Goal: Transaction & Acquisition: Purchase product/service

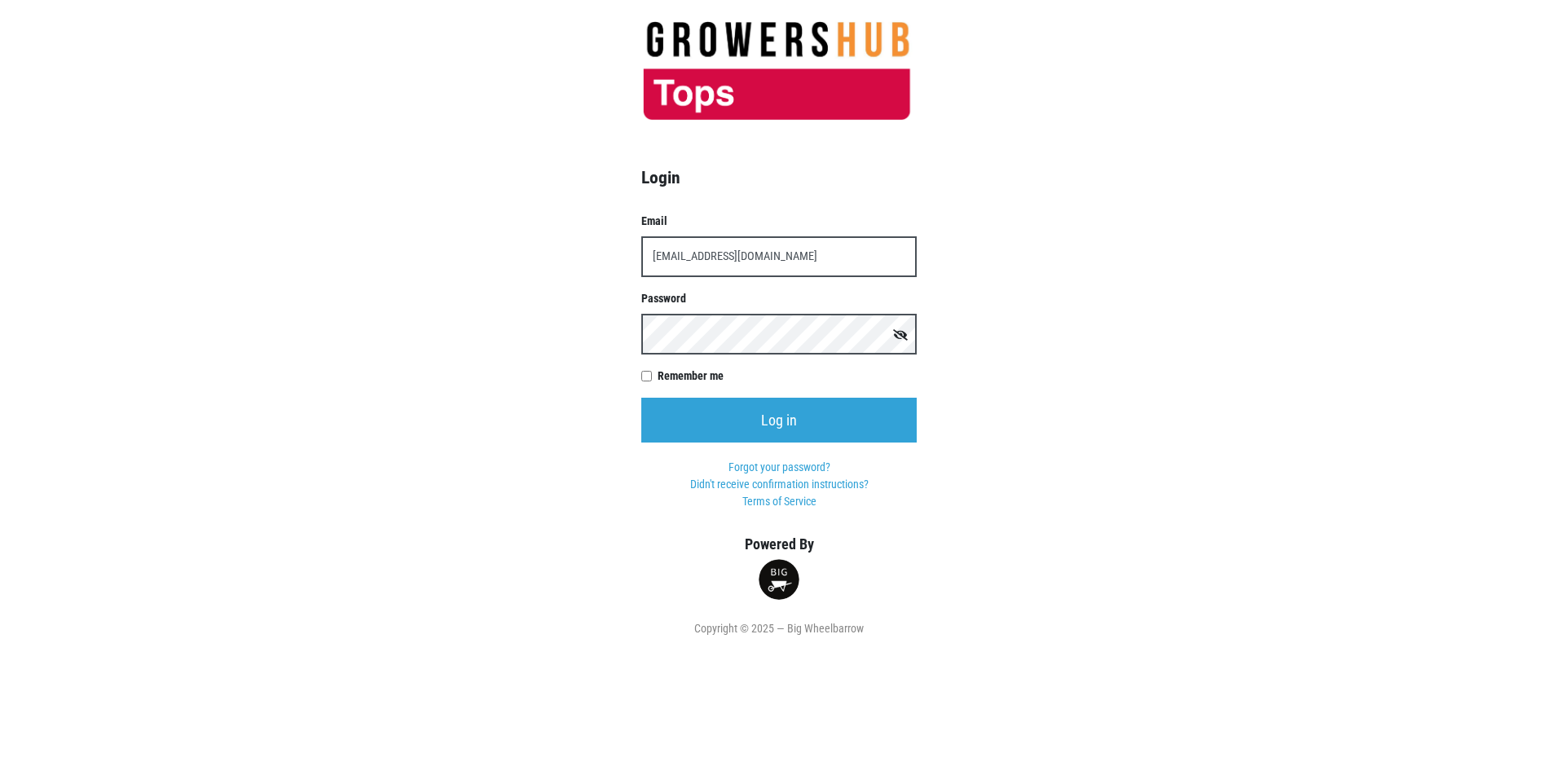
type input "t00599p0@topsmarkets.com"
click at [642, 398] on input "Log in" at bounding box center [779, 420] width 276 height 45
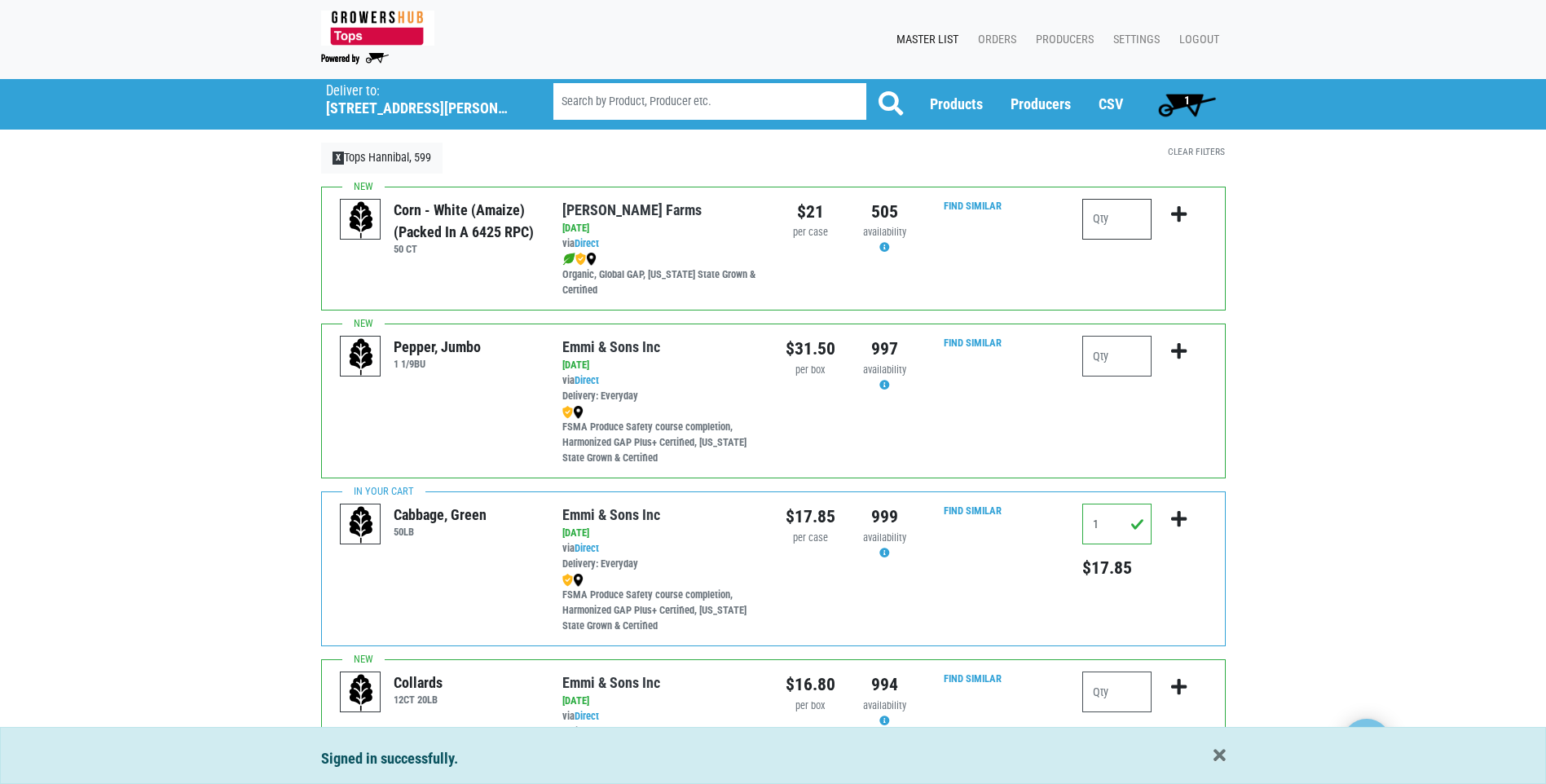
click at [1089, 221] on input "number" at bounding box center [1117, 219] width 70 height 41
type input "2"
click at [1175, 211] on icon "submit" at bounding box center [1178, 214] width 15 height 18
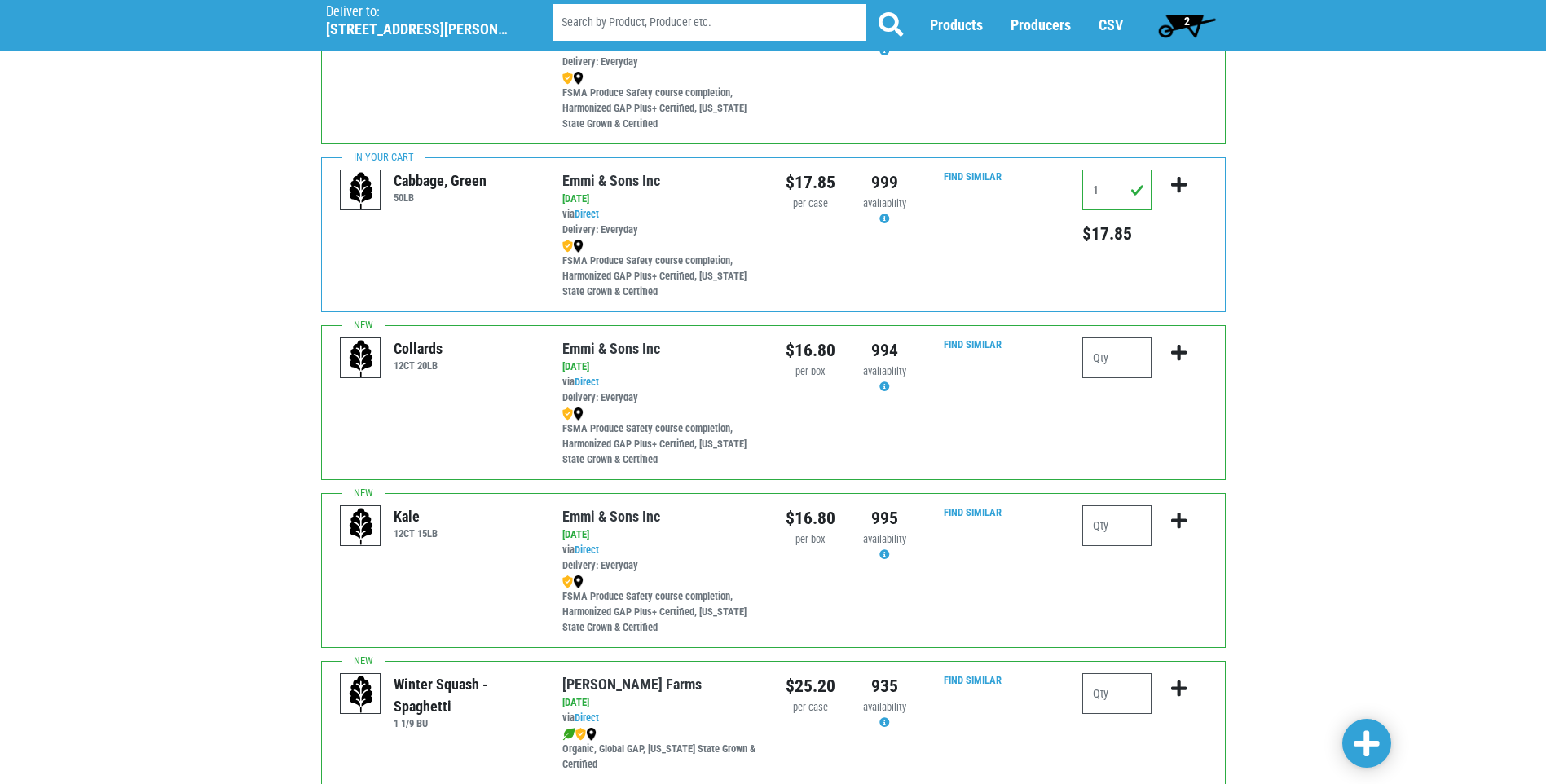
scroll to position [361, 0]
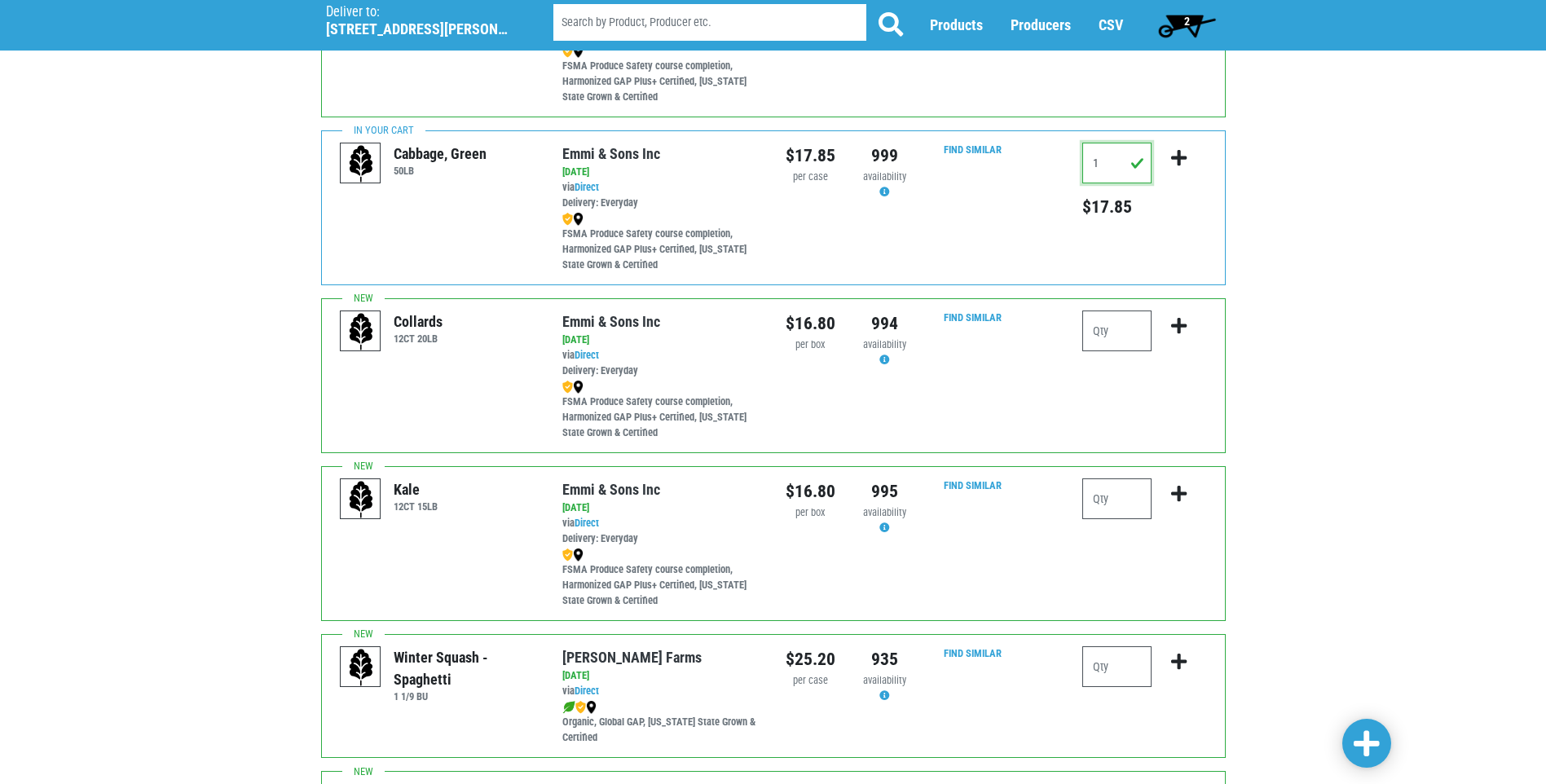
click at [1106, 165] on input "1" at bounding box center [1117, 163] width 70 height 41
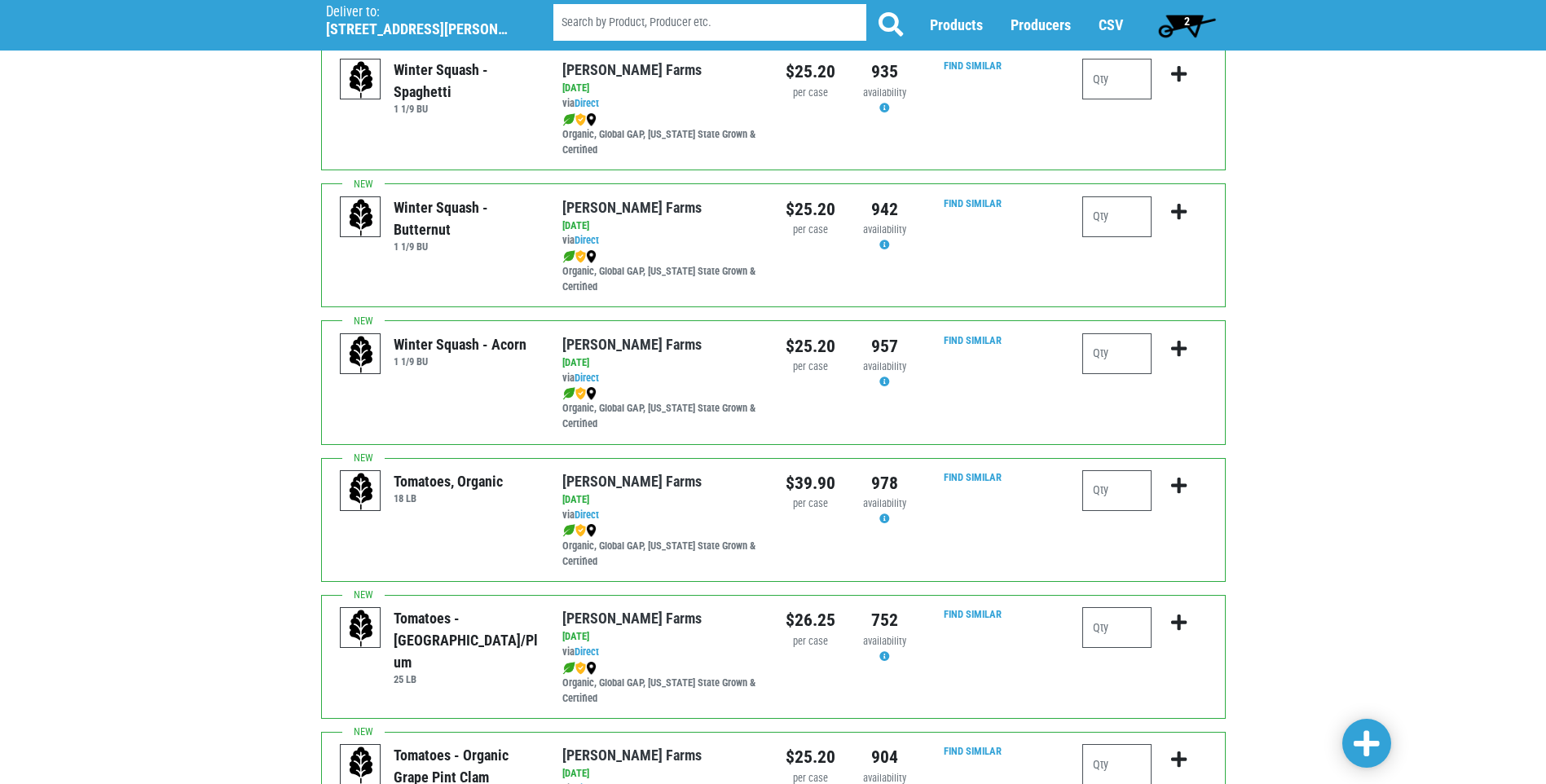
scroll to position [978, 0]
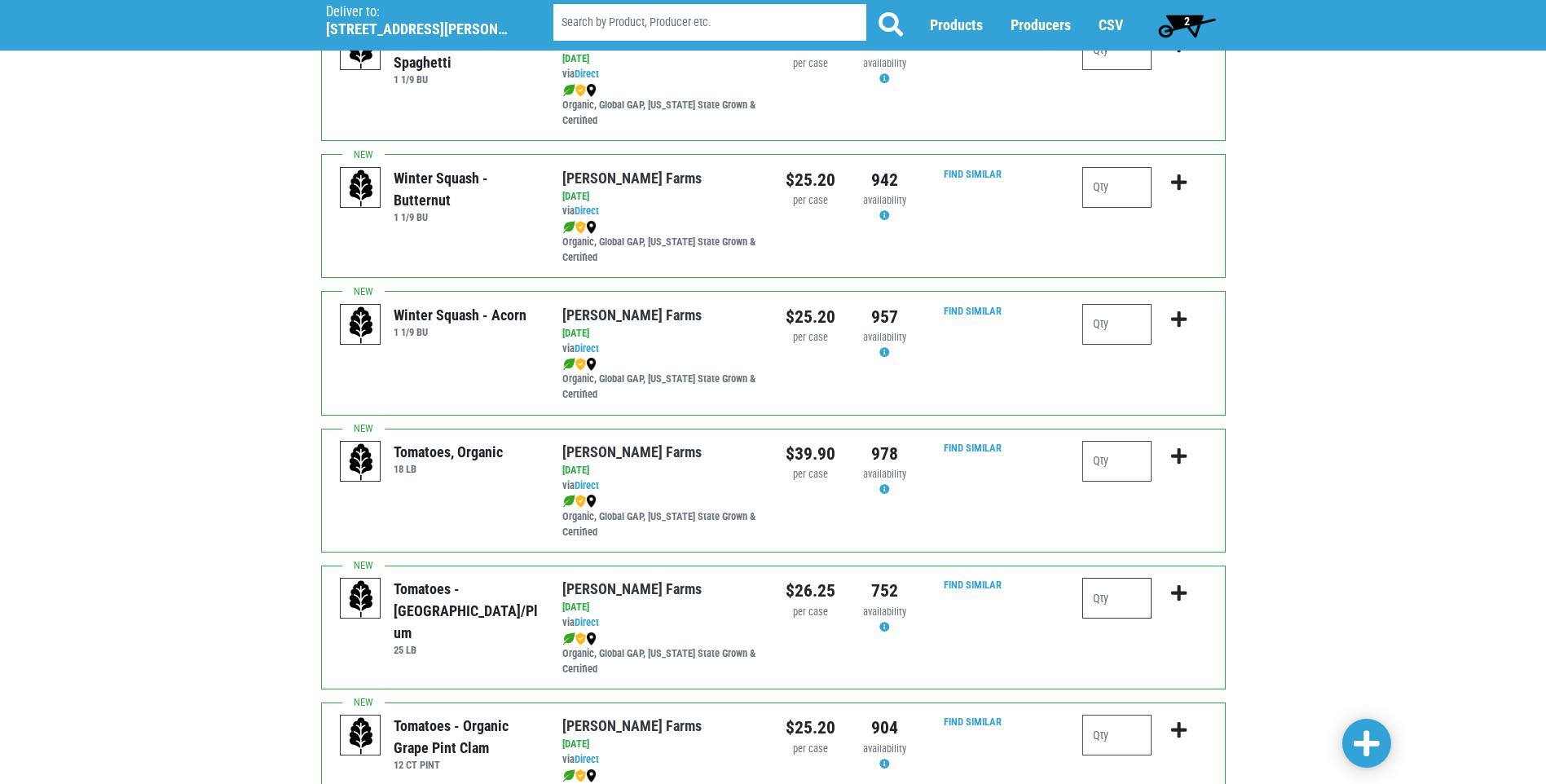
click at [1095, 598] on input "number" at bounding box center [1117, 598] width 70 height 41
type input "1"
click at [1181, 591] on icon "submit" at bounding box center [1178, 593] width 15 height 18
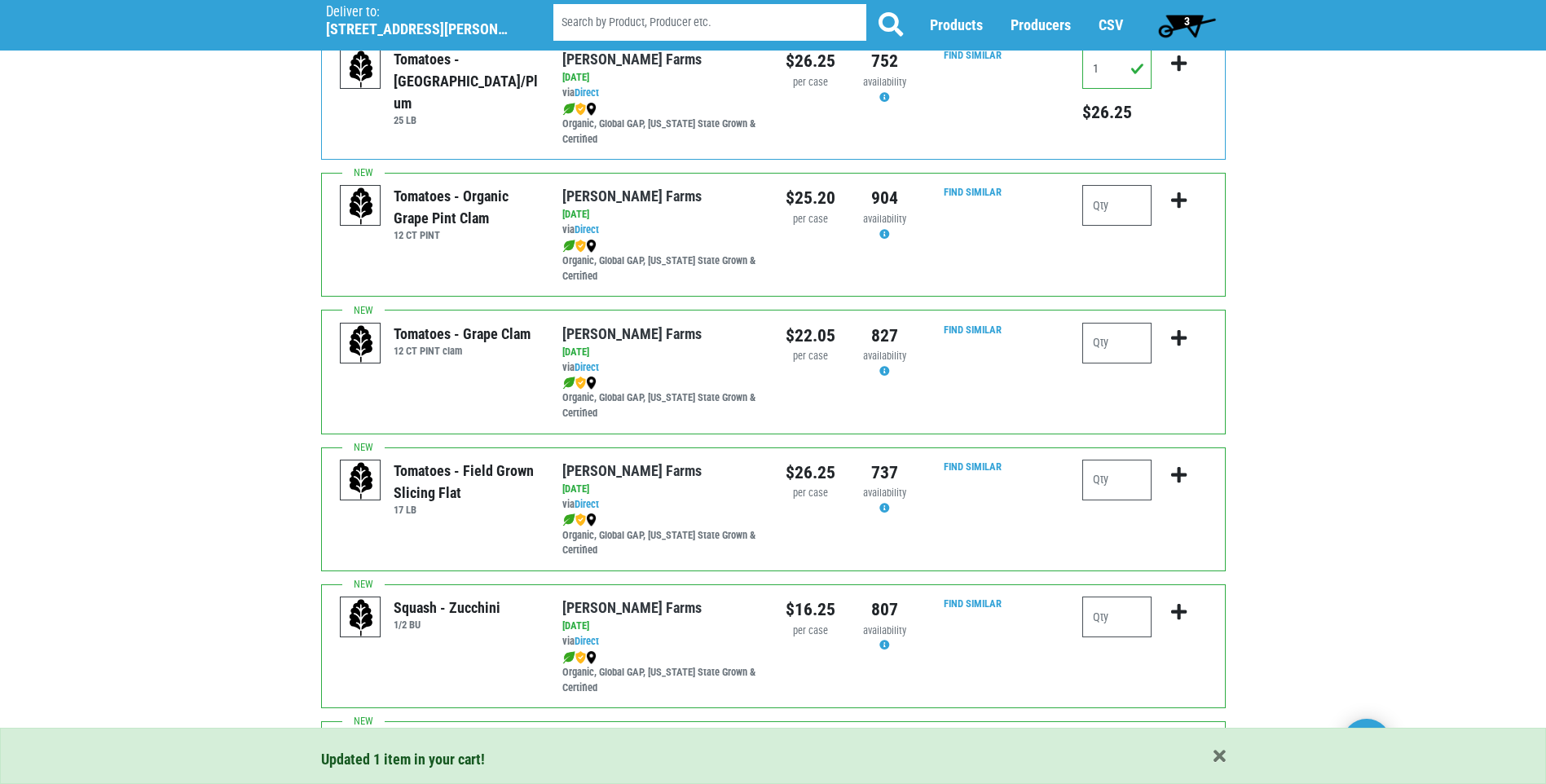
scroll to position [1548, 0]
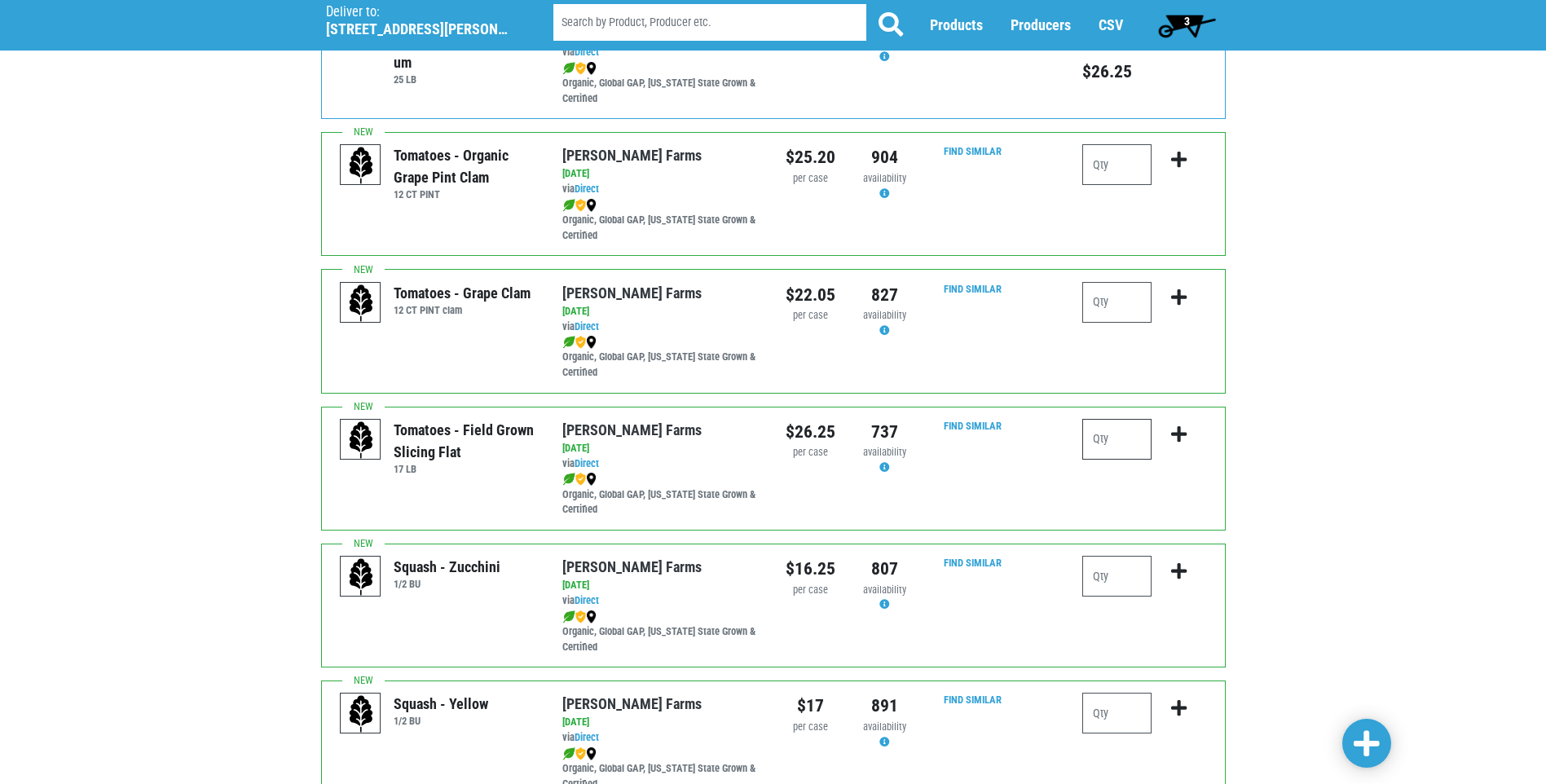
drag, startPoint x: 1093, startPoint y: 434, endPoint x: 1107, endPoint y: 437, distance: 14.3
click at [1093, 434] on input "number" at bounding box center [1117, 439] width 70 height 41
type input "2"
click at [1176, 432] on icon "submit" at bounding box center [1178, 434] width 15 height 18
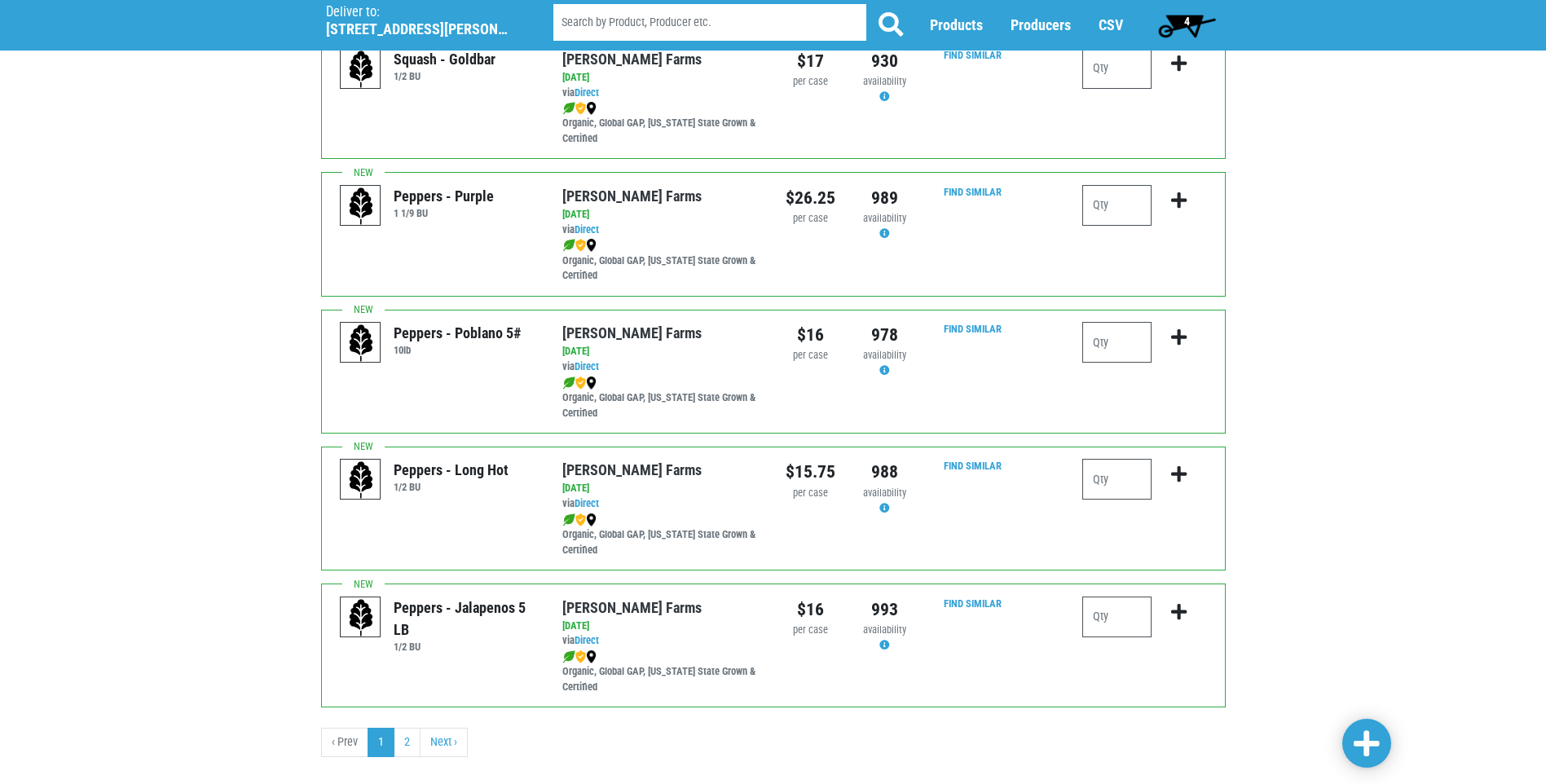
scroll to position [2357, 0]
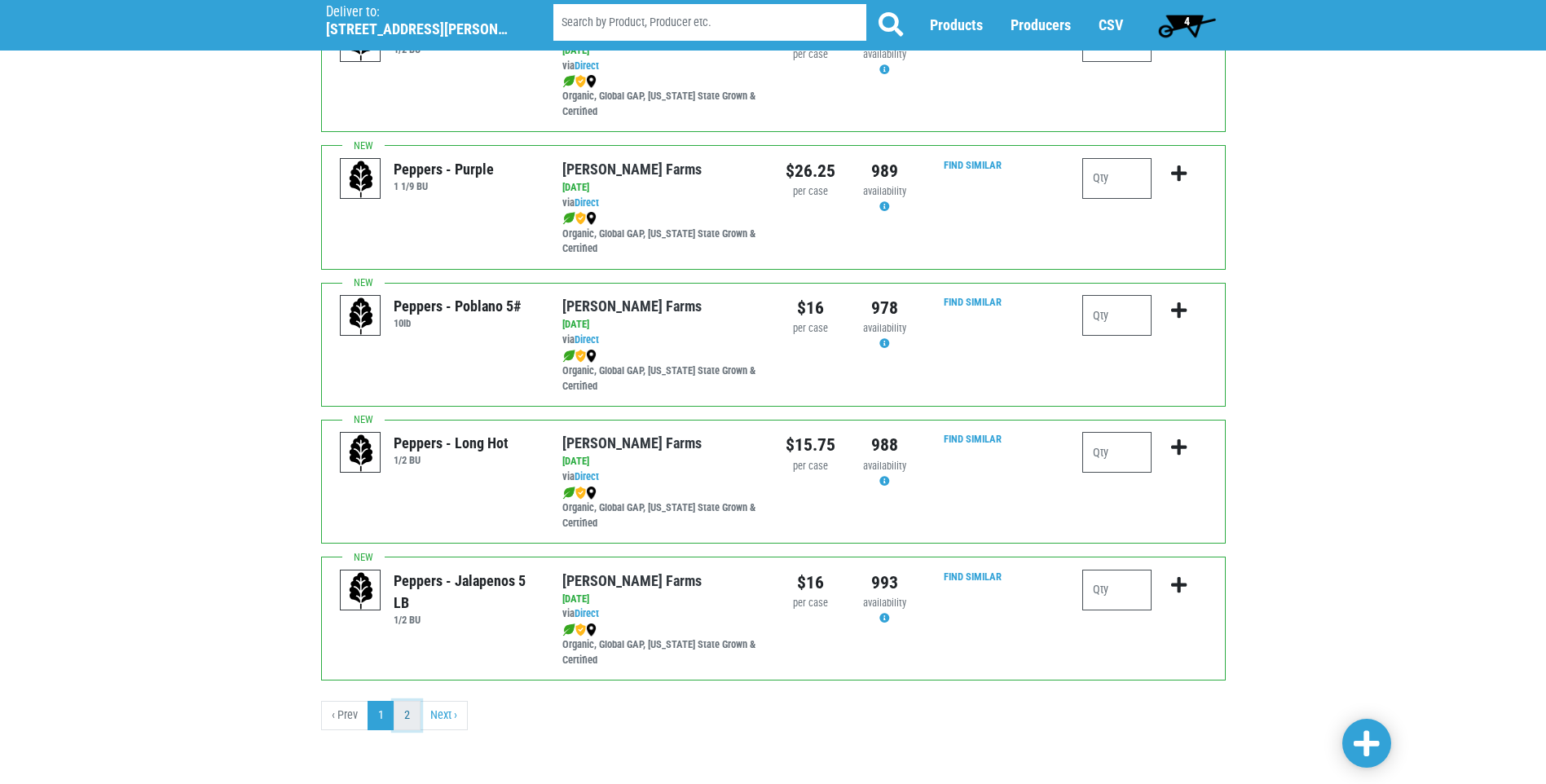
click at [409, 716] on link "2" at bounding box center [407, 715] width 27 height 29
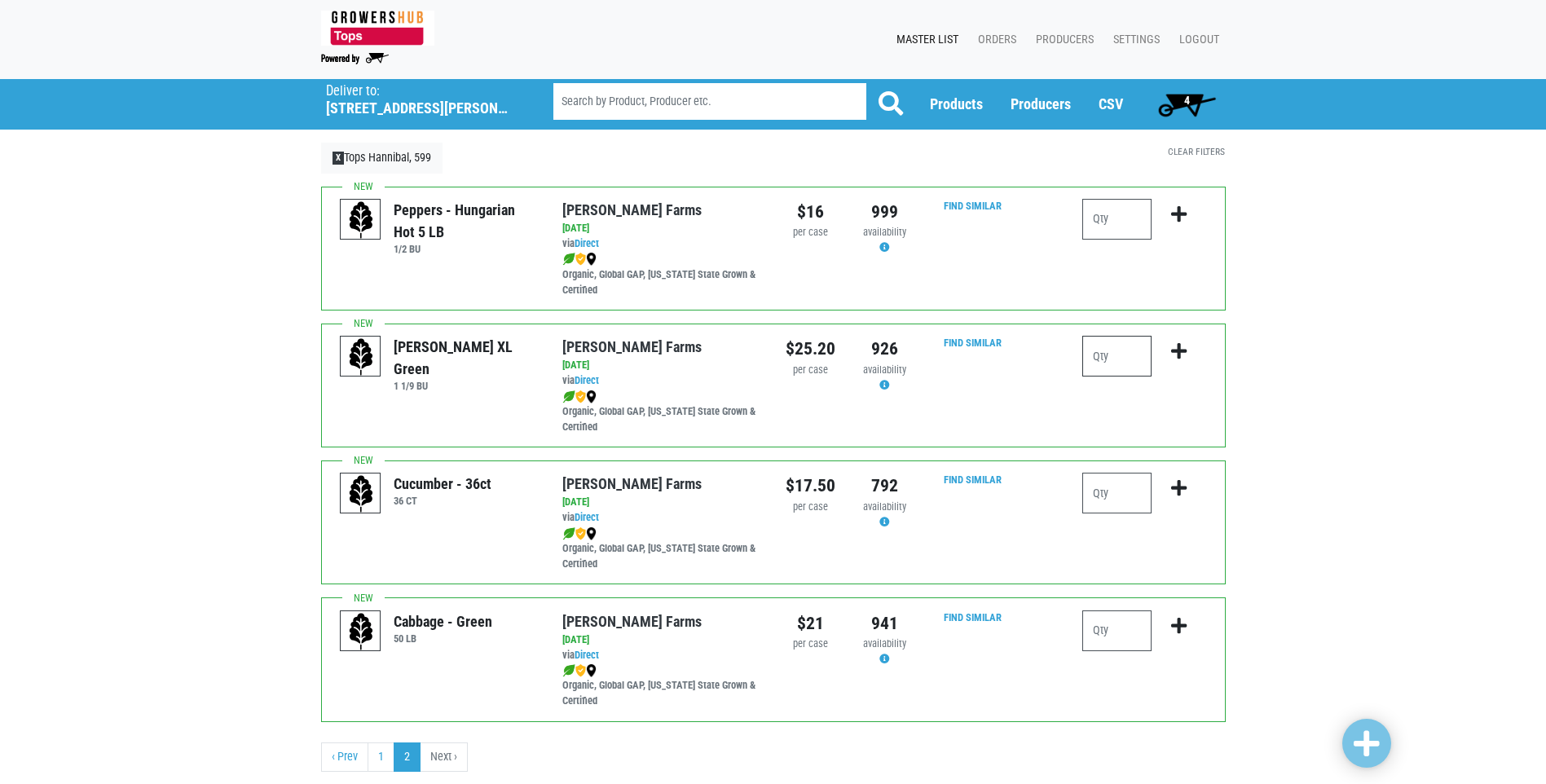
click at [1095, 351] on input "number" at bounding box center [1117, 356] width 70 height 41
type input "2"
click at [1178, 351] on icon "submit" at bounding box center [1178, 351] width 15 height 18
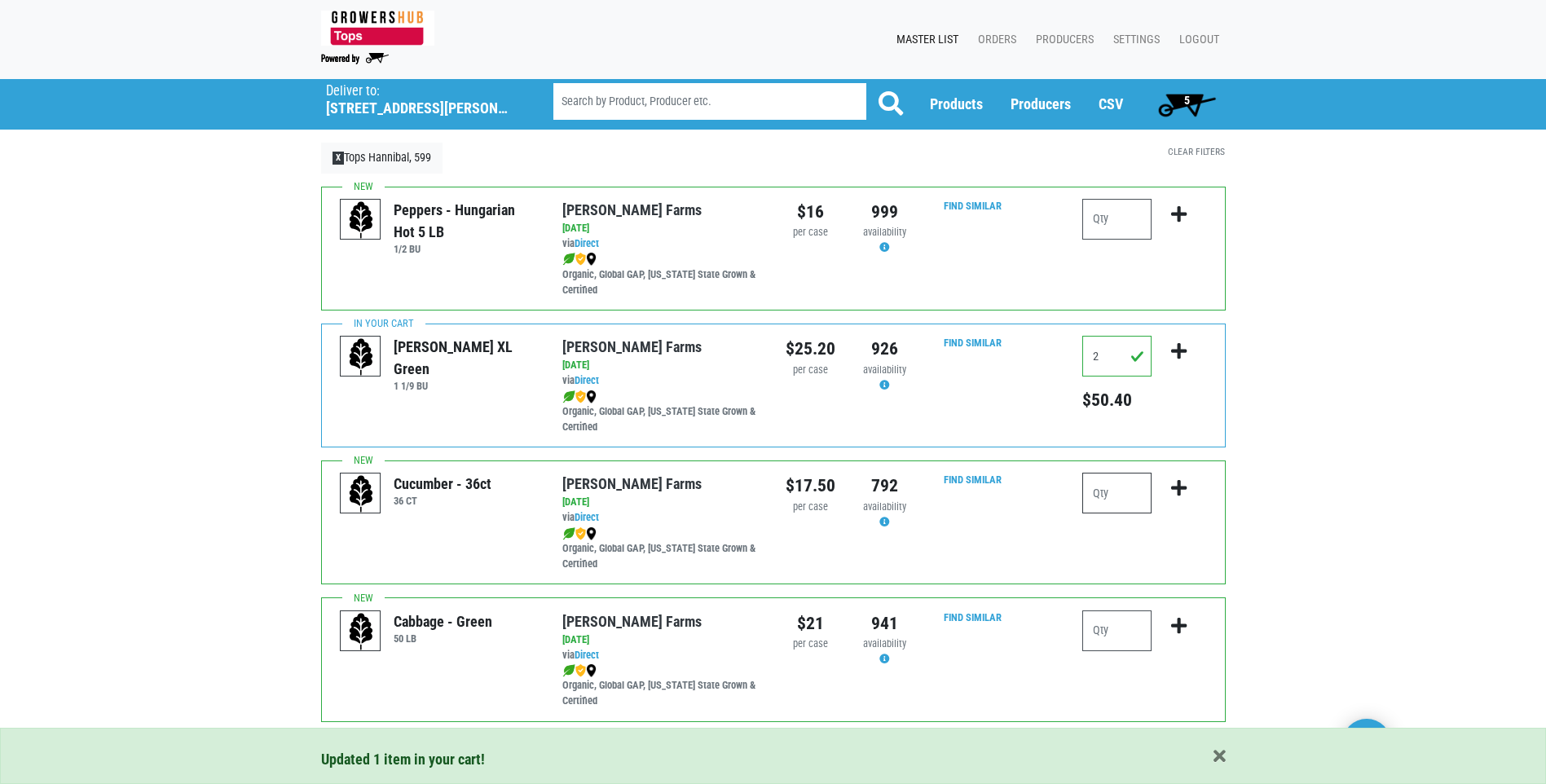
click at [1106, 497] on input "number" at bounding box center [1117, 493] width 70 height 41
type input "2"
click at [1181, 487] on icon "submit" at bounding box center [1178, 488] width 15 height 18
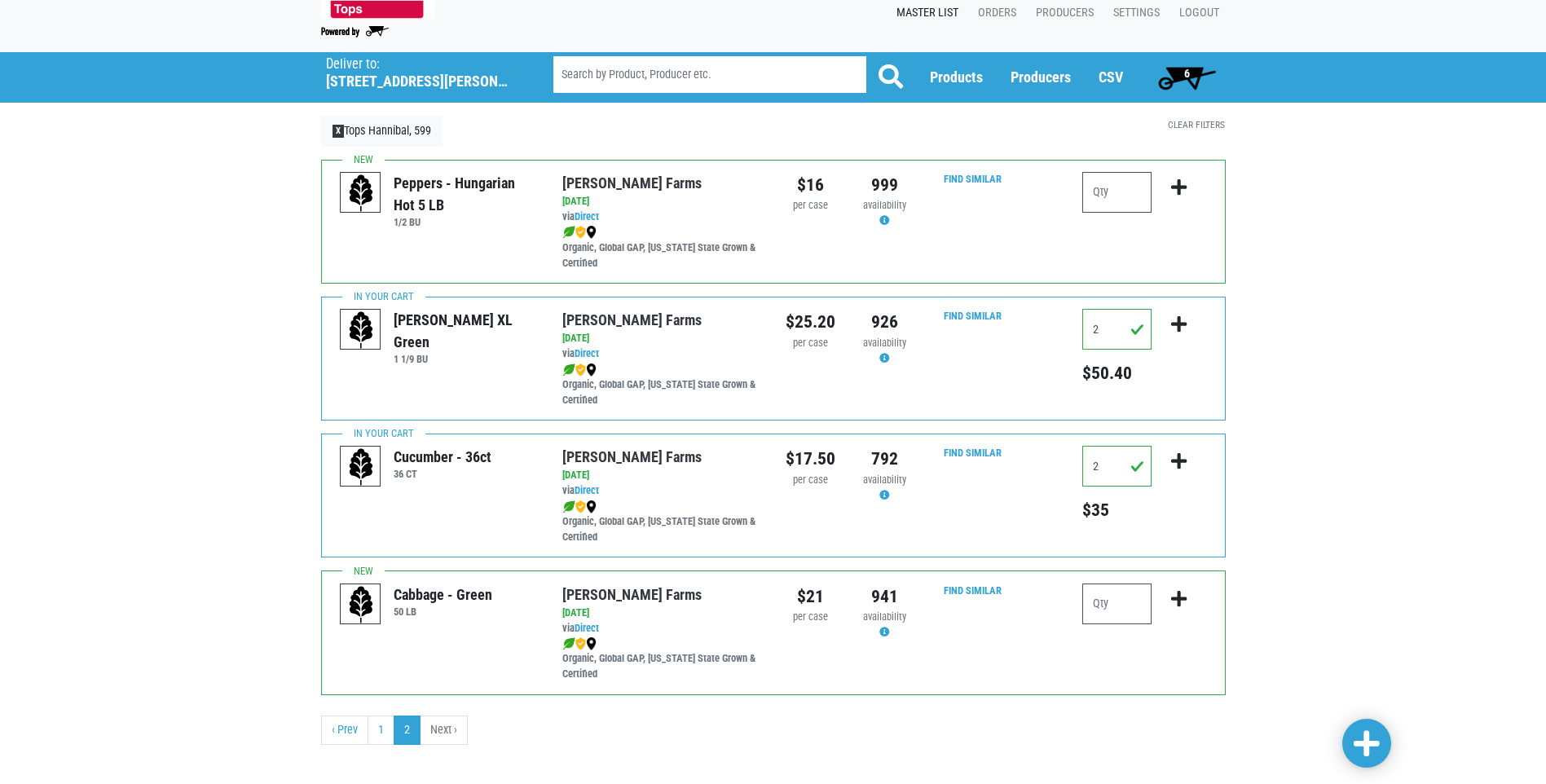
scroll to position [42, 0]
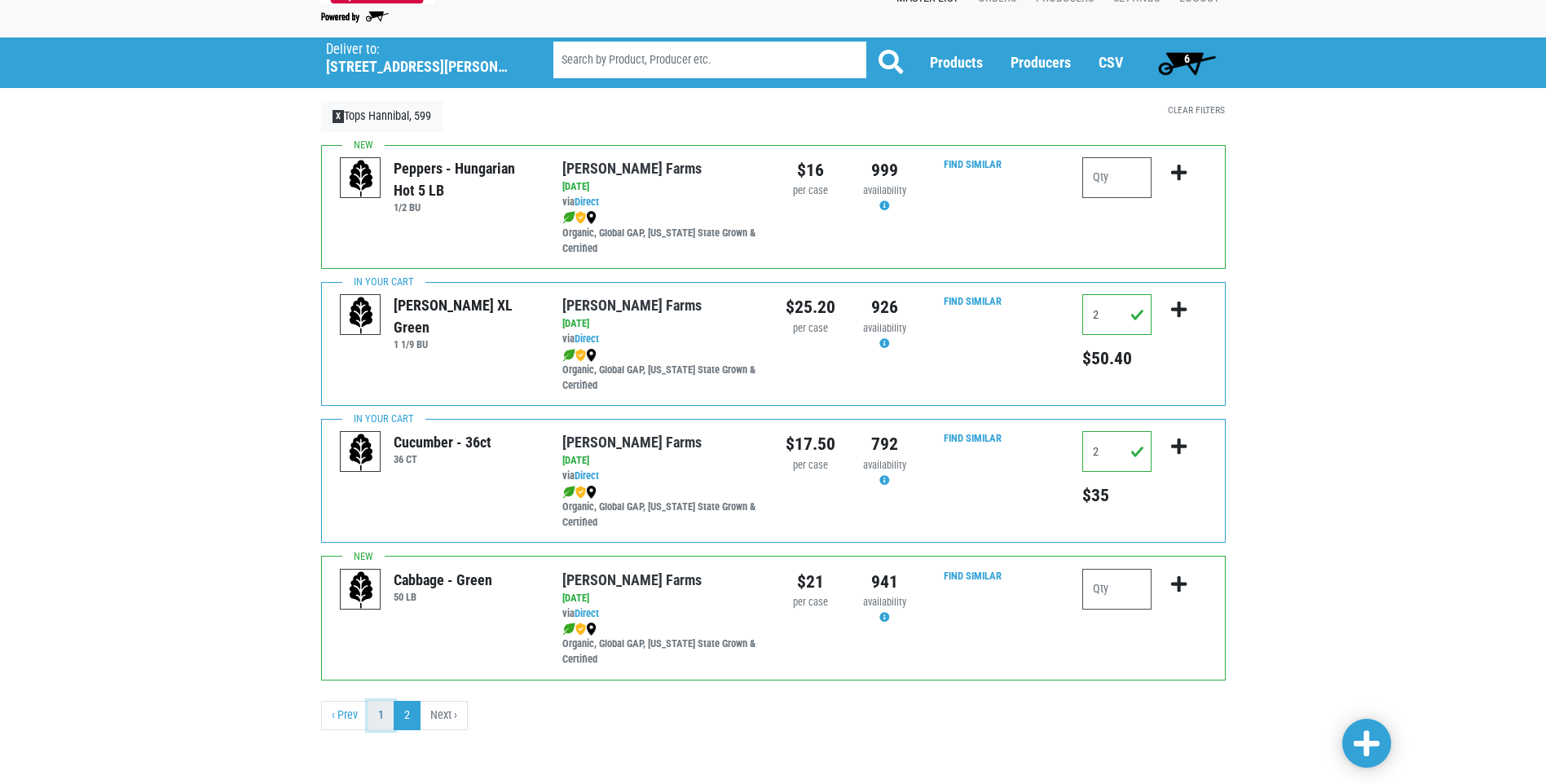
click at [380, 718] on link "1" at bounding box center [381, 715] width 27 height 29
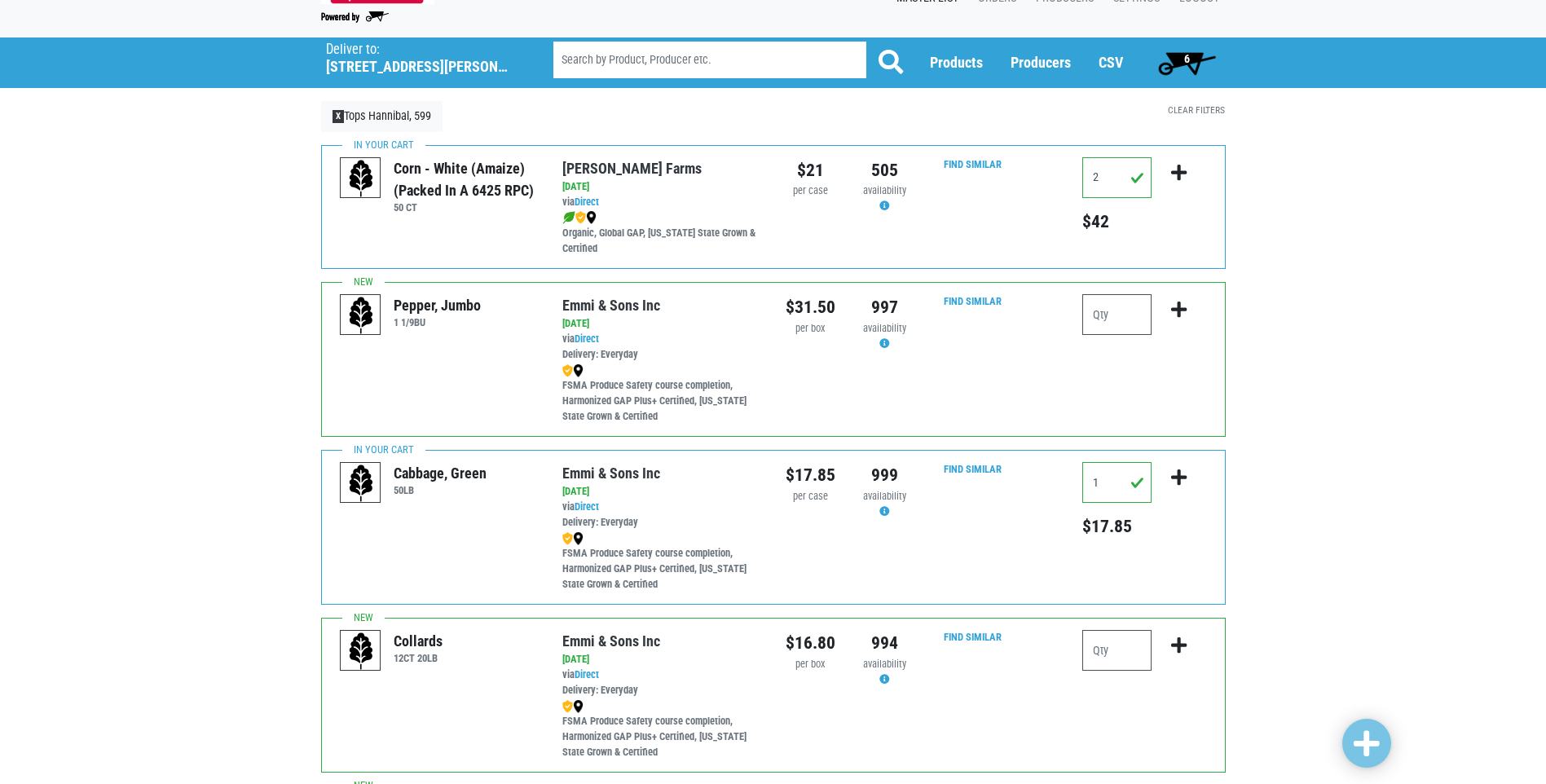
scroll to position [81, 0]
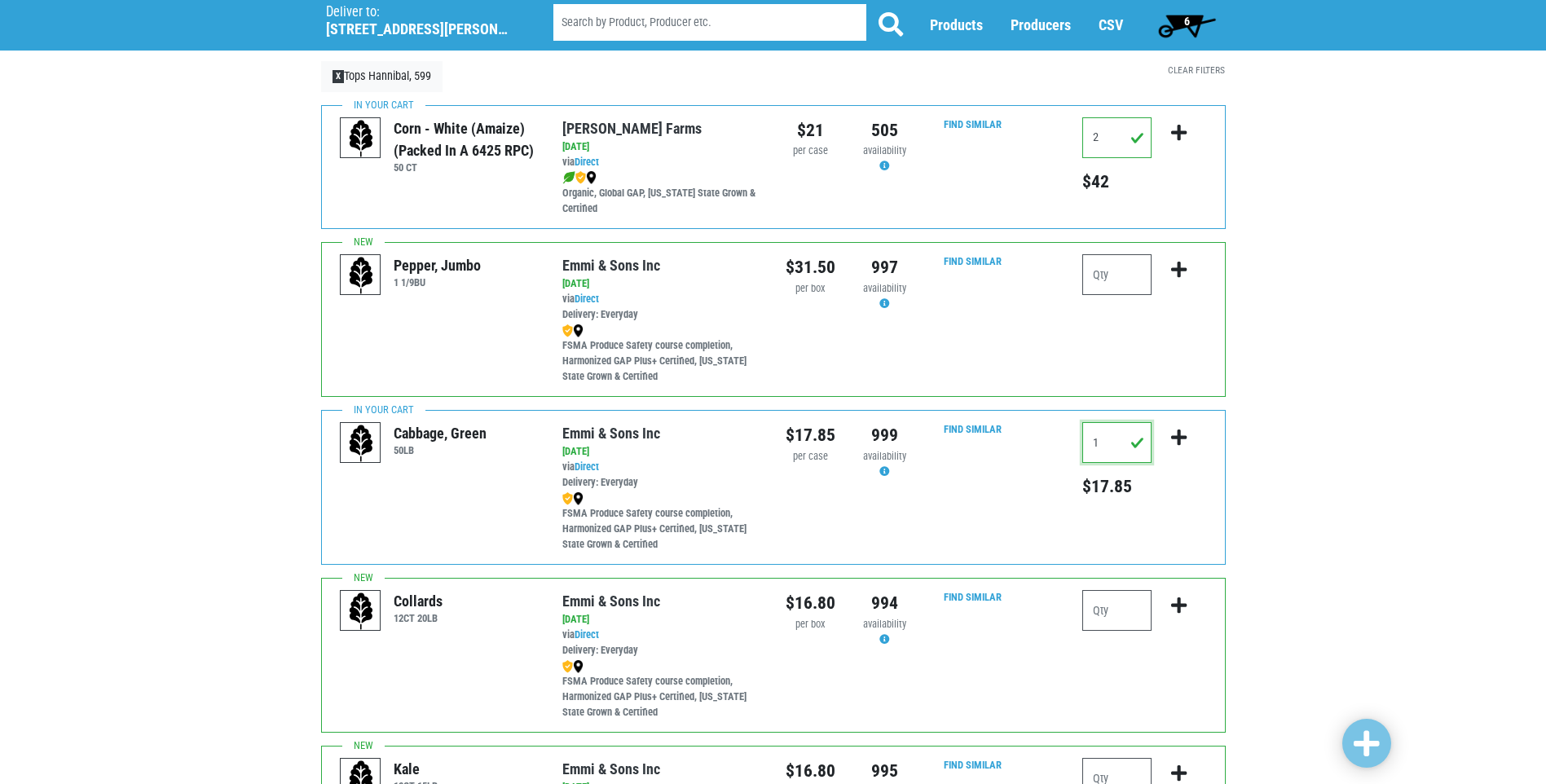
click at [1109, 444] on input "1" at bounding box center [1117, 442] width 70 height 41
click at [1178, 433] on icon "submit" at bounding box center [1178, 437] width 15 height 18
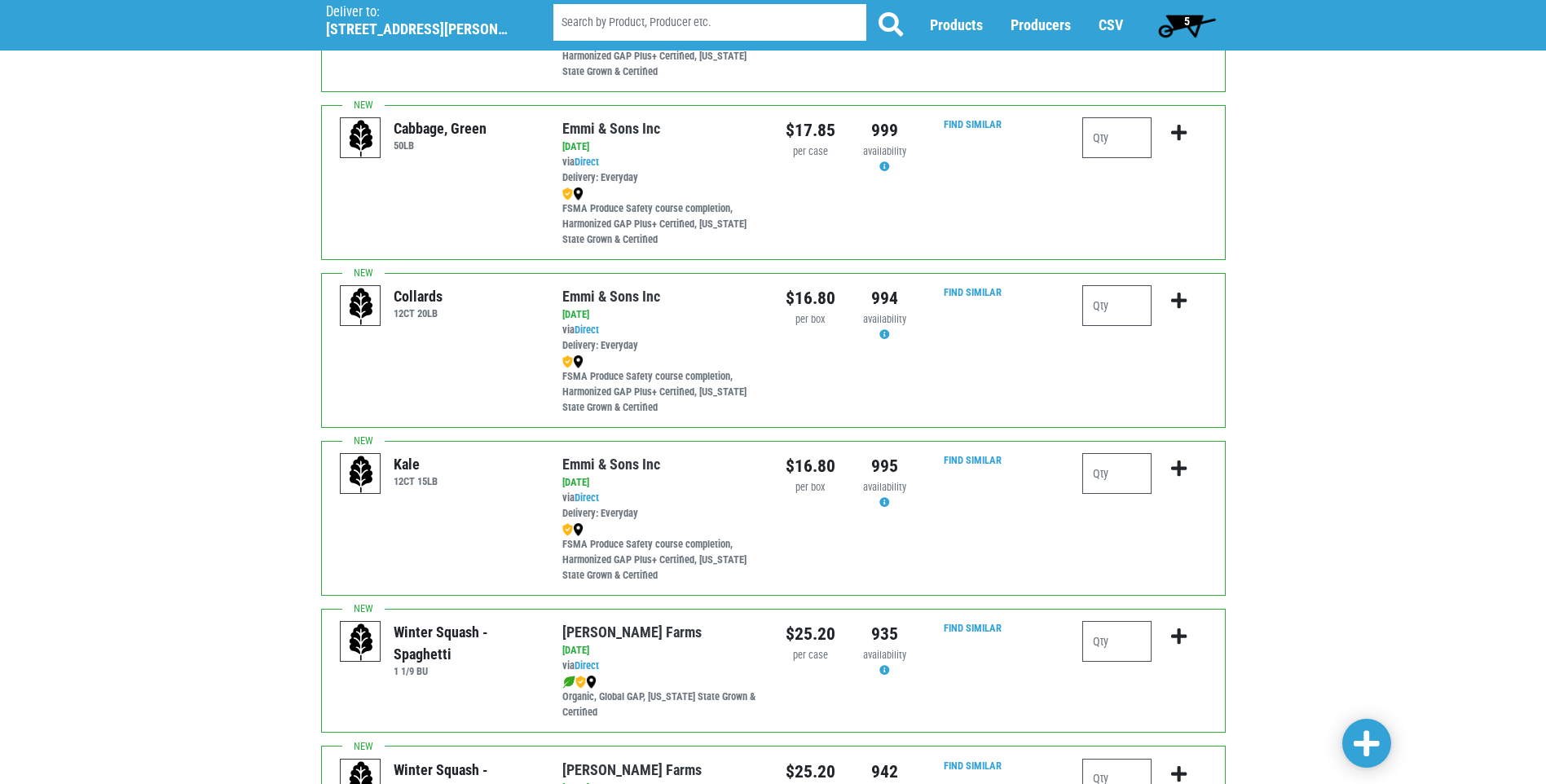
scroll to position [157, 0]
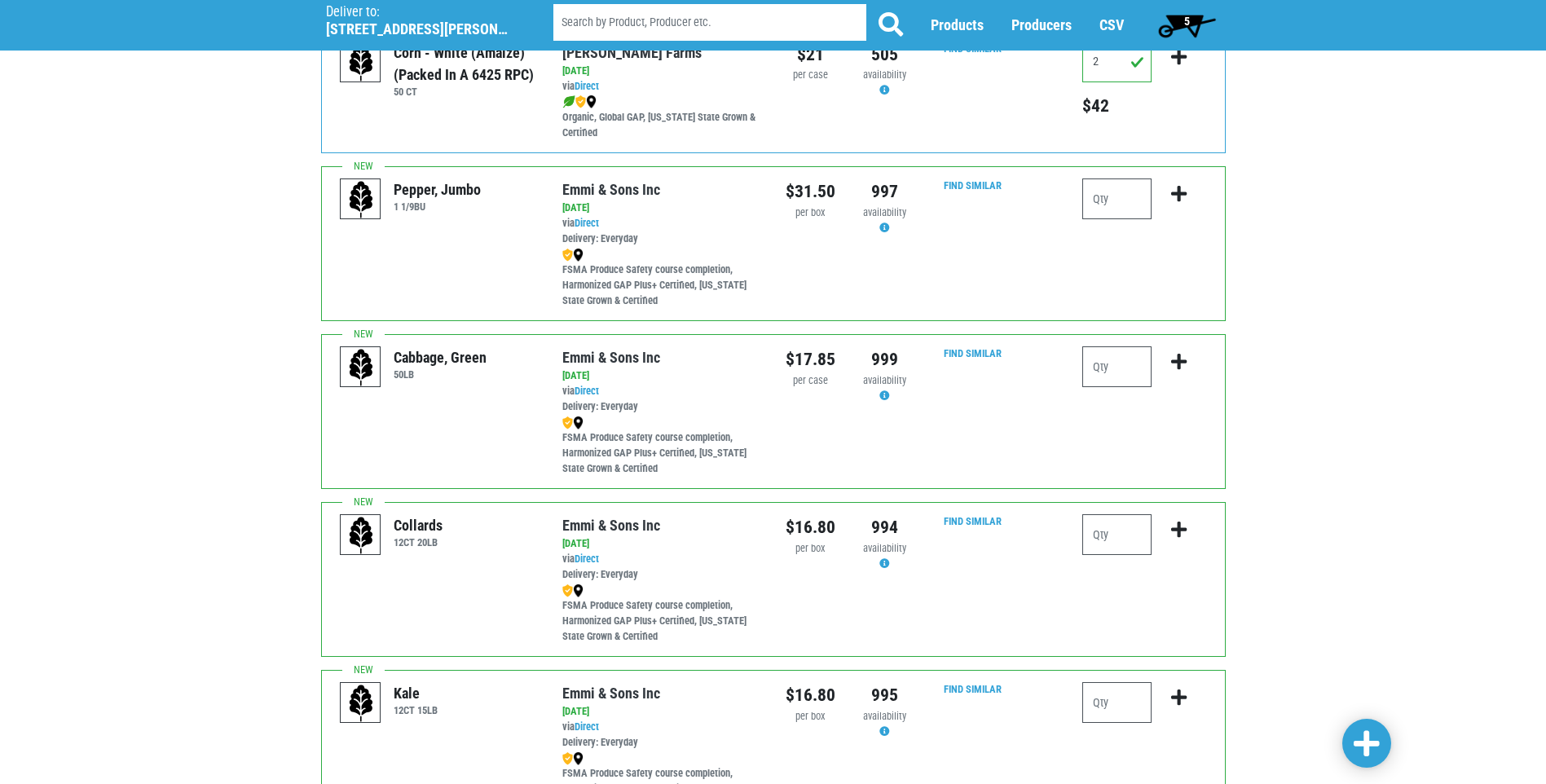
drag, startPoint x: 1187, startPoint y: 23, endPoint x: 1173, endPoint y: 25, distance: 14.1
click at [1187, 23] on span "5" at bounding box center [1186, 21] width 5 height 13
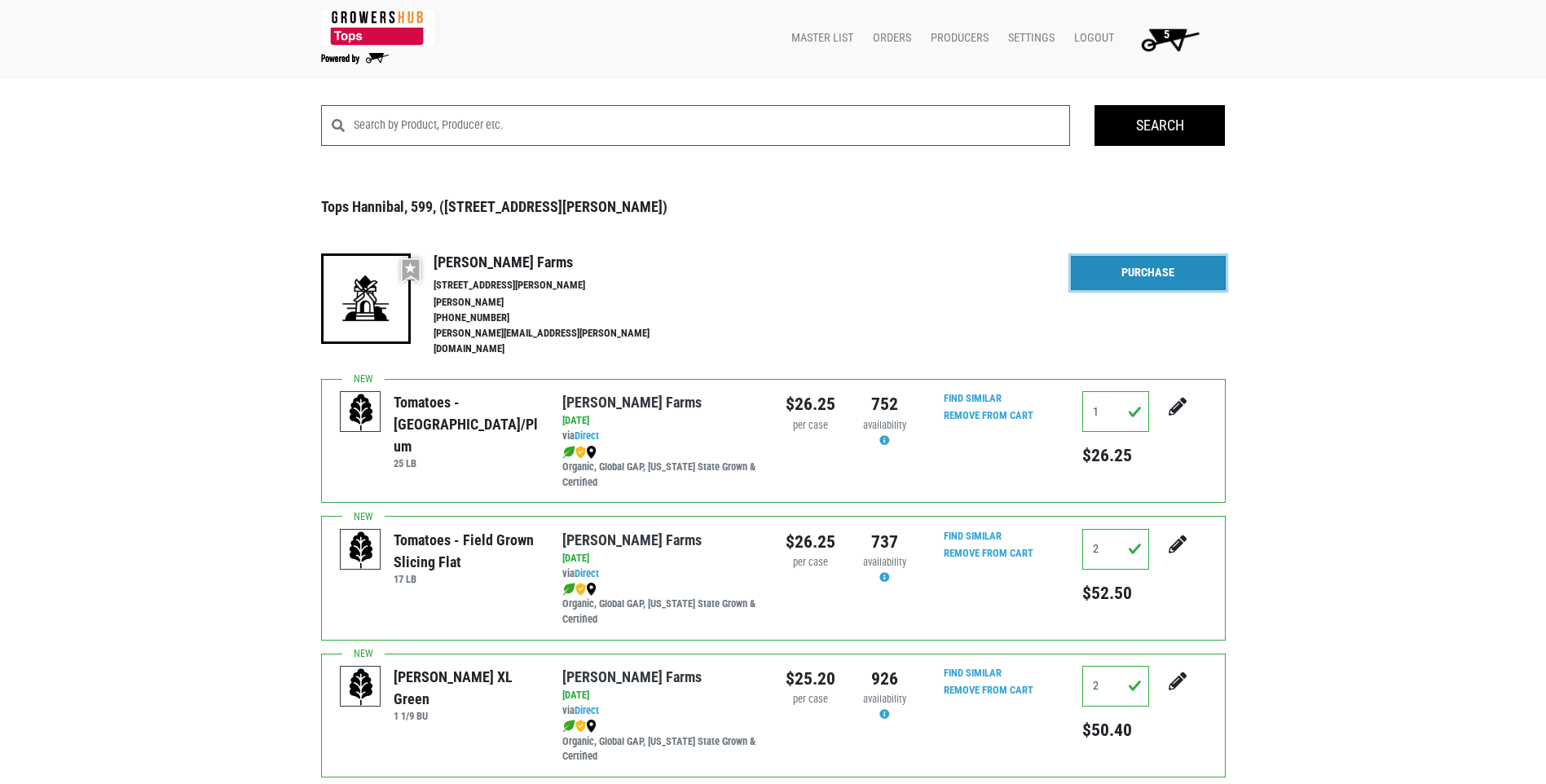
click at [1140, 279] on link "Purchase" at bounding box center [1148, 273] width 155 height 34
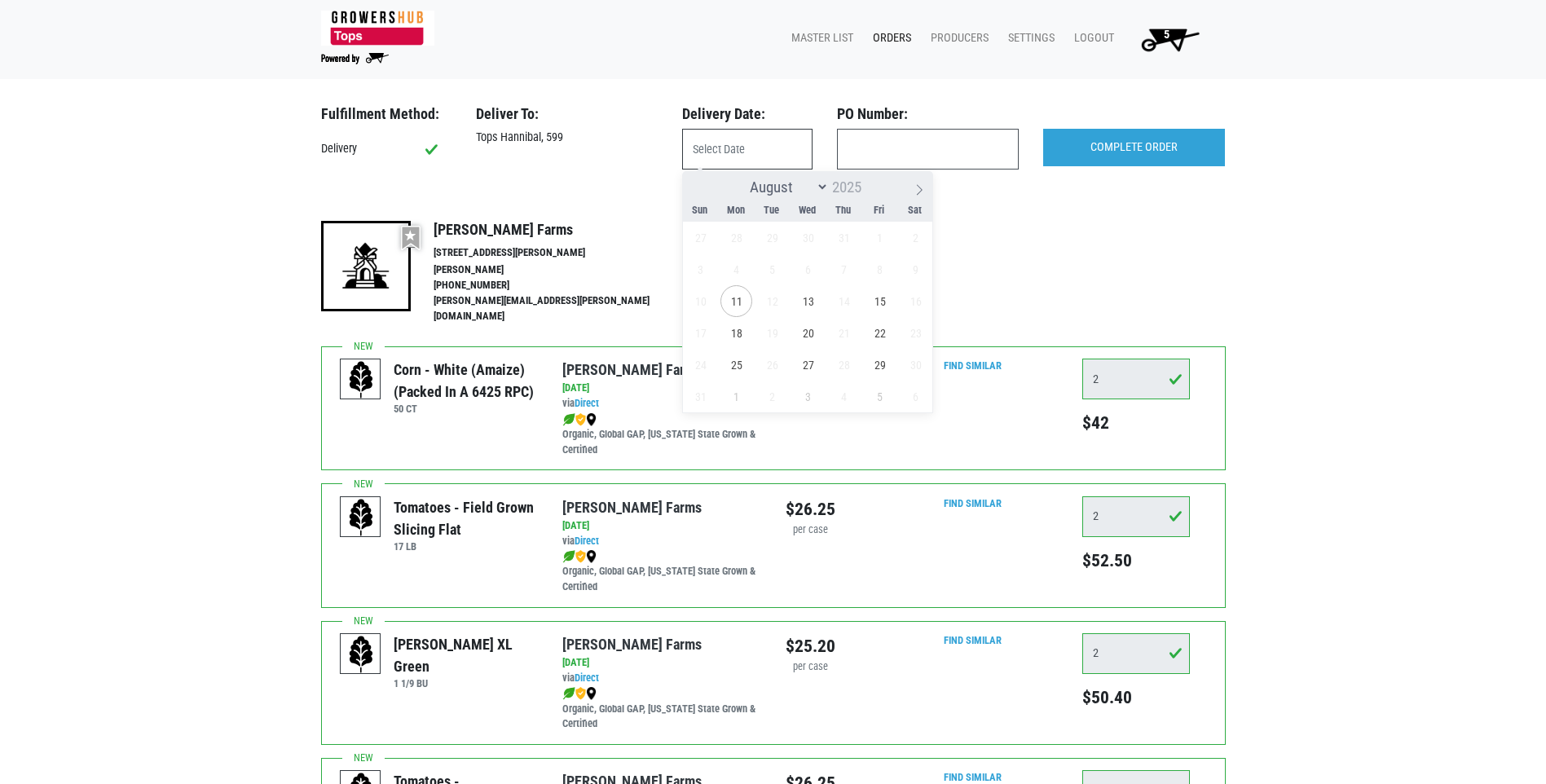
click at [702, 147] on input "text" at bounding box center [748, 149] width 130 height 41
click at [812, 306] on span "13" at bounding box center [808, 301] width 32 height 32
type input "[DATE]"
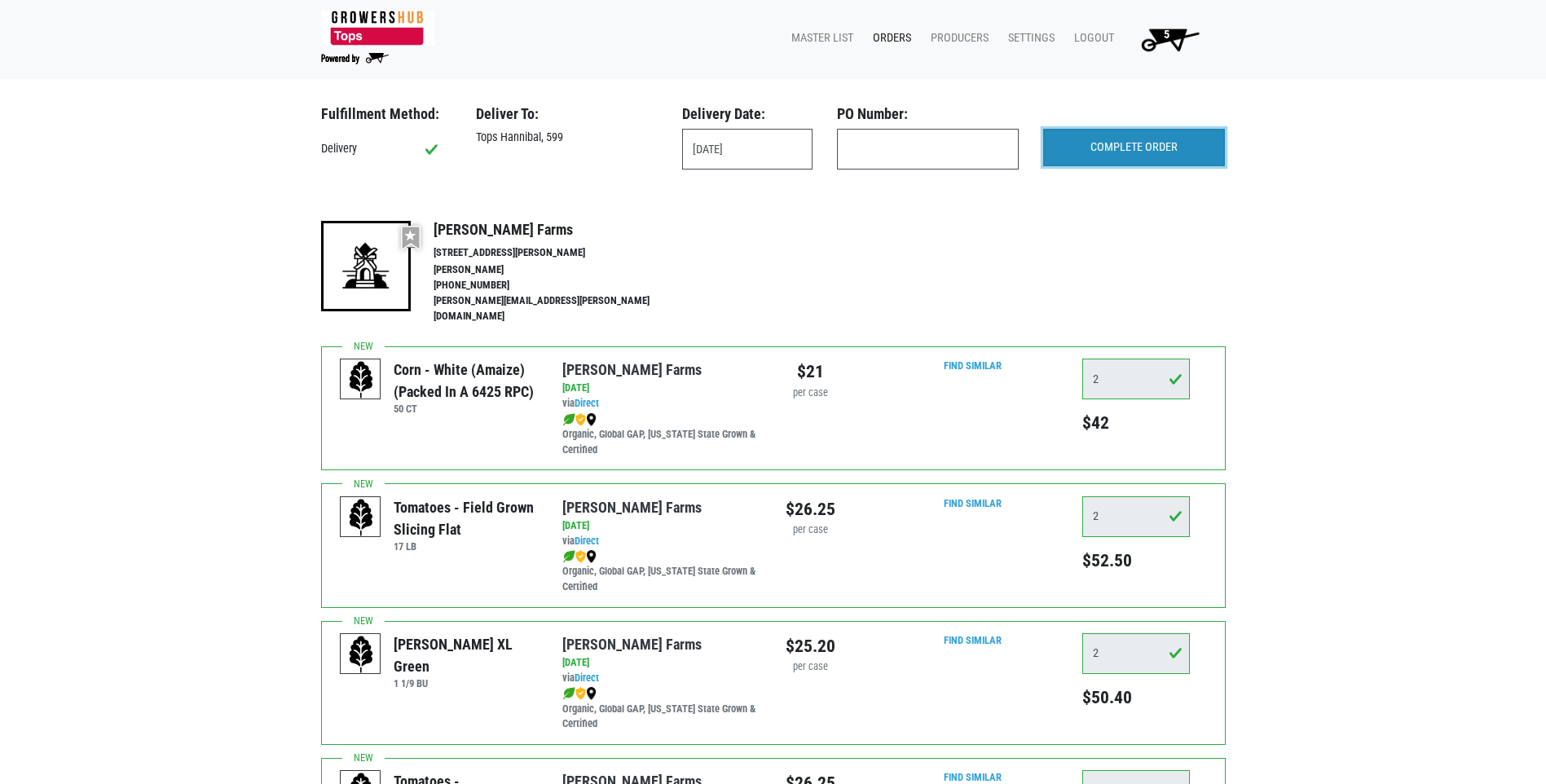
click at [1159, 146] on input "COMPLETE ORDER" at bounding box center [1134, 147] width 182 height 37
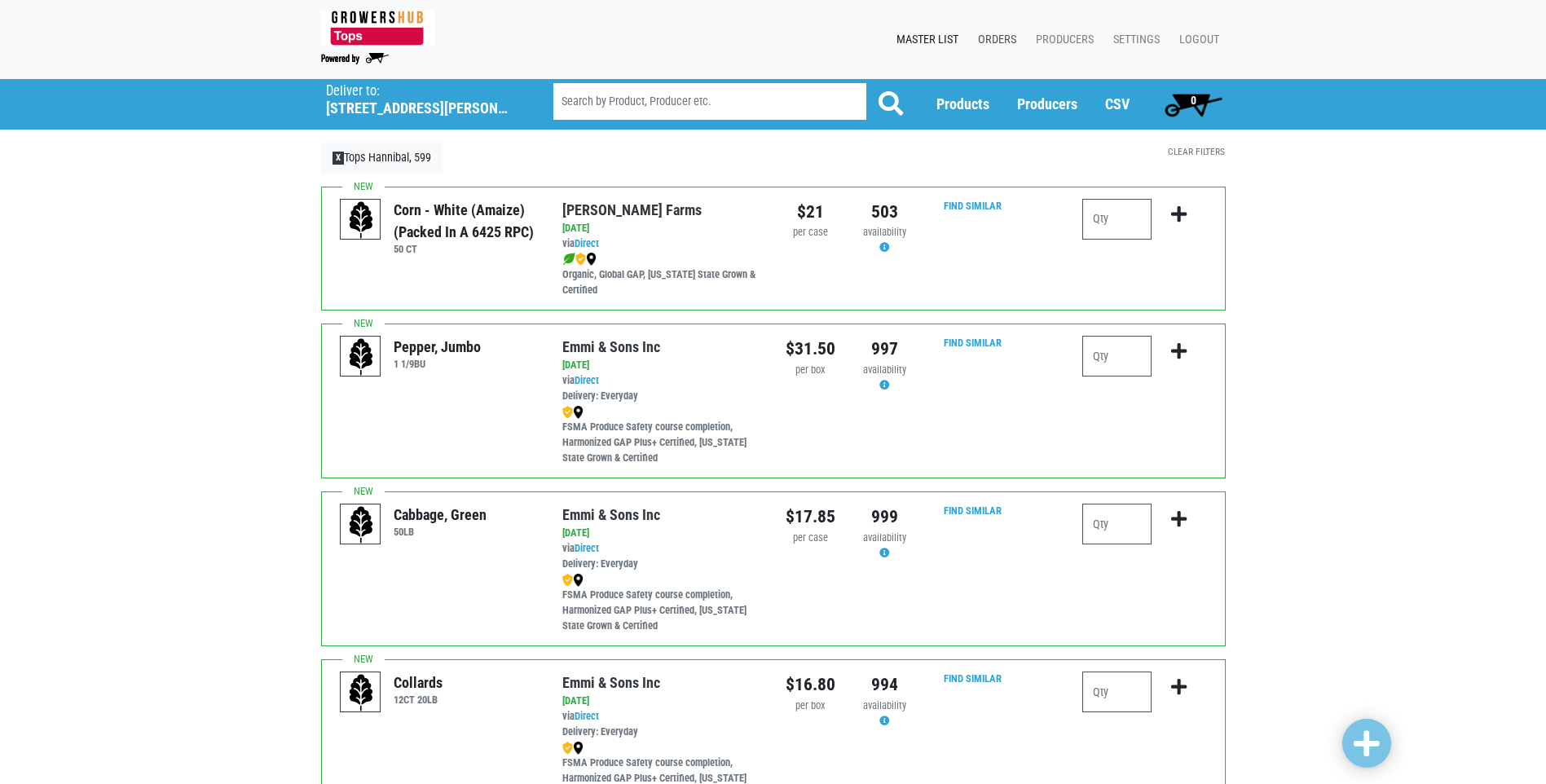
click at [998, 42] on link "Orders" at bounding box center [993, 39] width 58 height 31
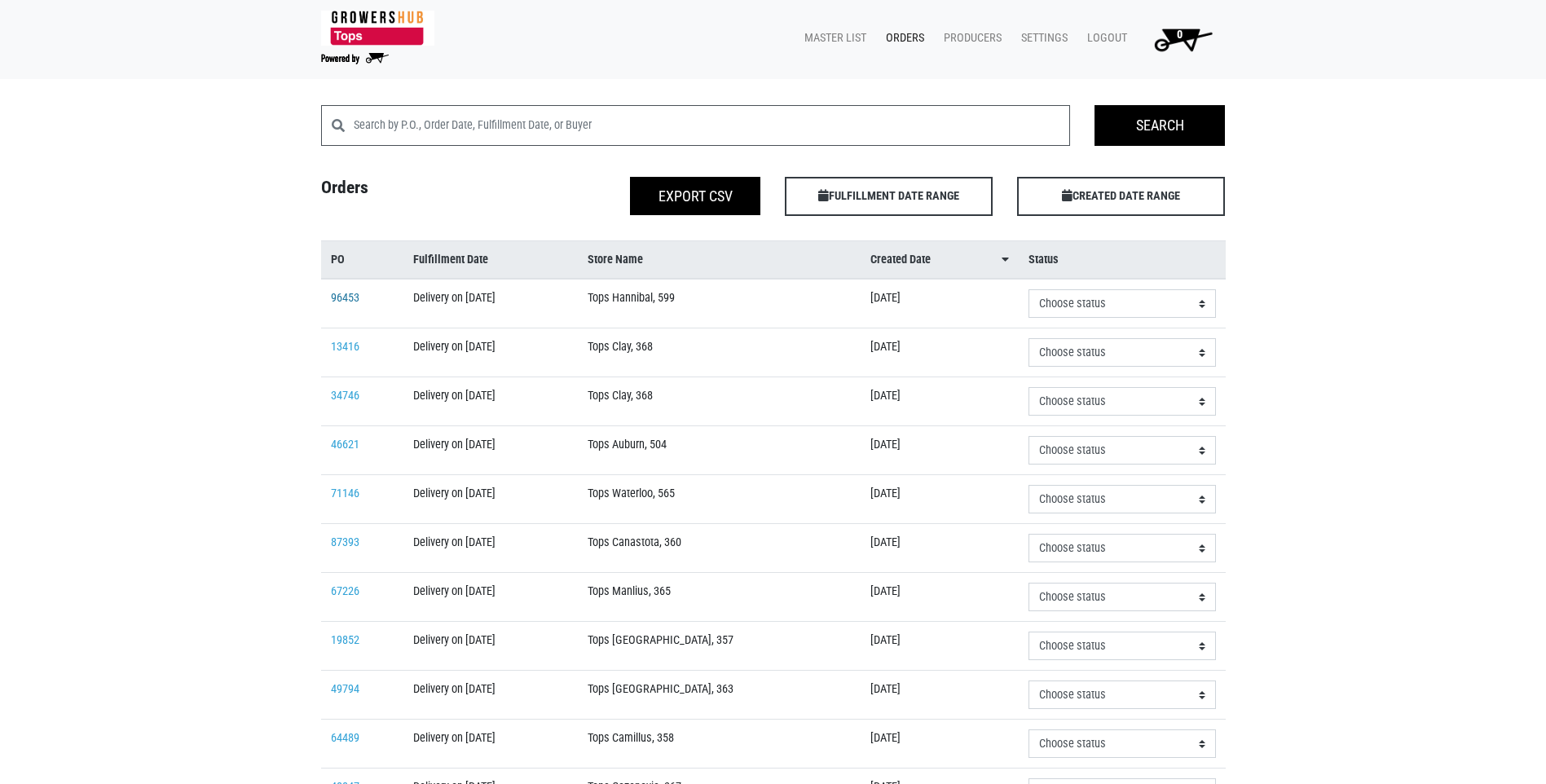
click at [347, 294] on link "96453" at bounding box center [345, 298] width 29 height 14
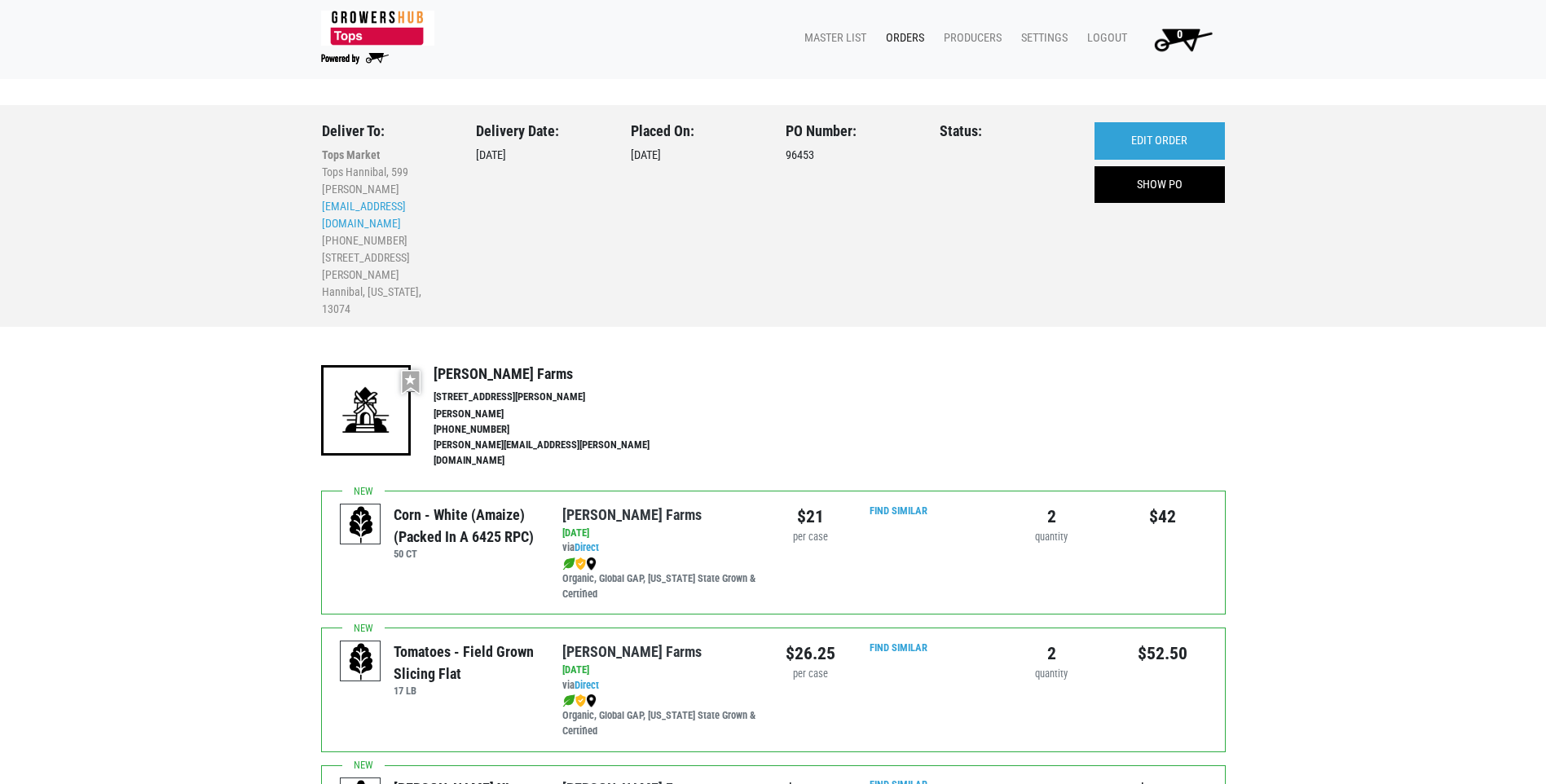
click at [908, 36] on link "Orders" at bounding box center [901, 38] width 58 height 31
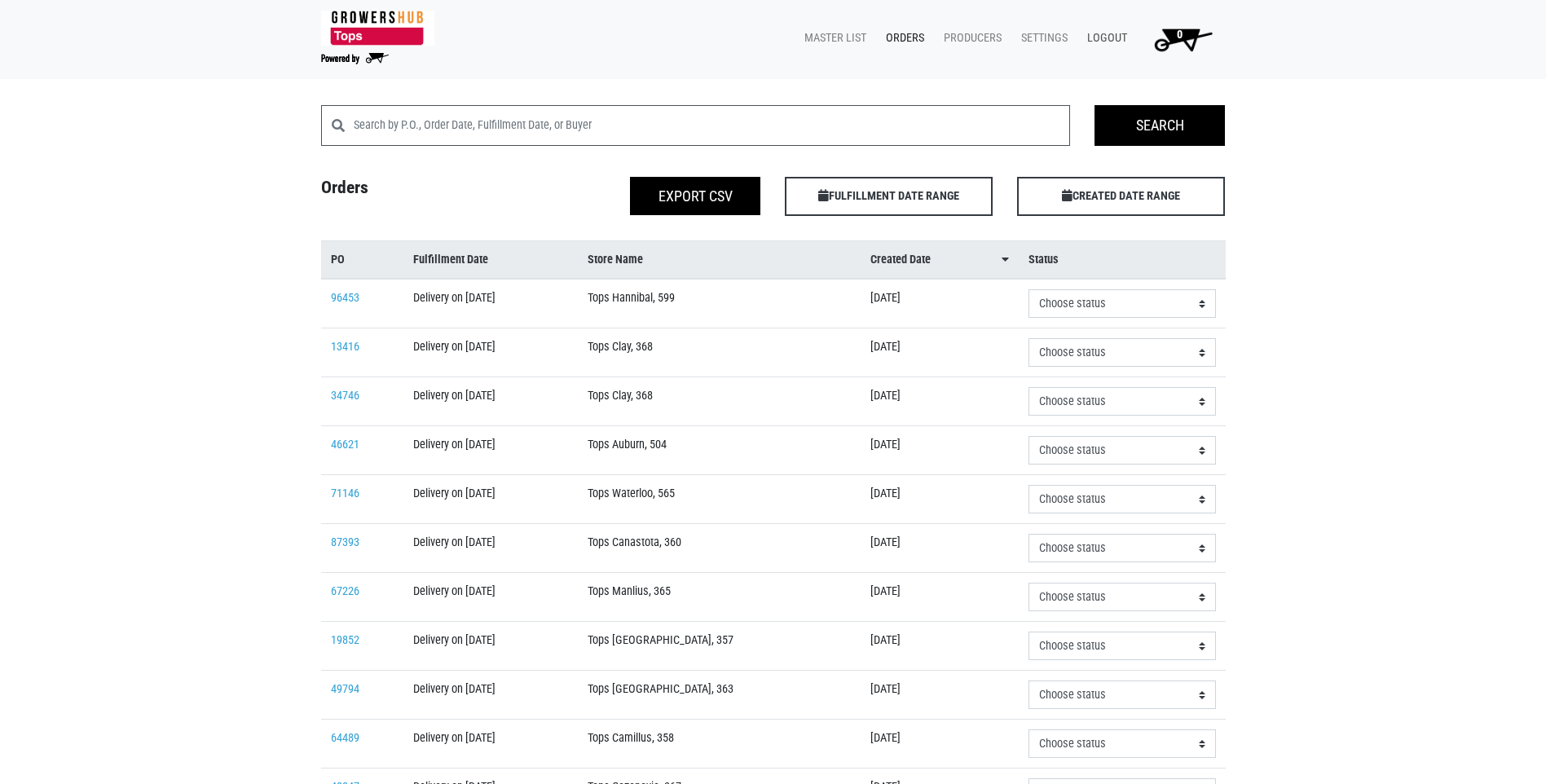
click at [1114, 39] on link "Logout" at bounding box center [1104, 38] width 60 height 31
